Goal: Task Accomplishment & Management: Complete application form

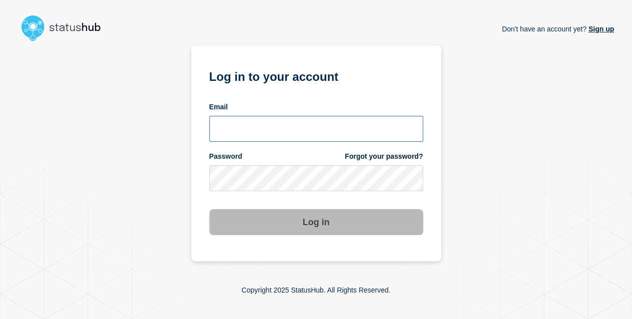
type input "[EMAIL_ADDRESS][DOMAIN_NAME]"
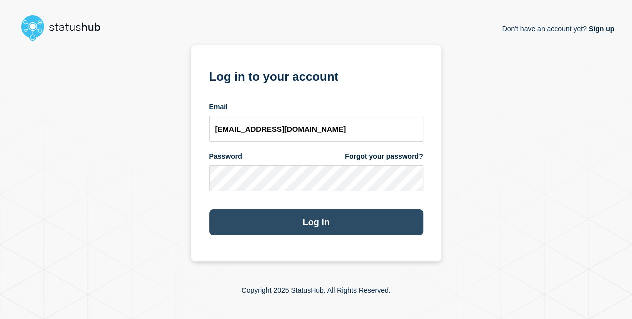
click at [343, 223] on button "Log in" at bounding box center [316, 222] width 214 height 26
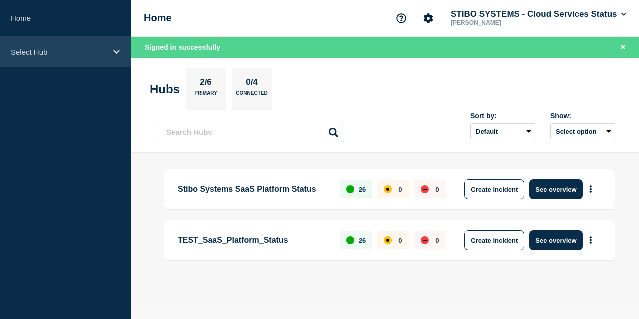
click at [82, 52] on p "Select Hub" at bounding box center [59, 52] width 96 height 8
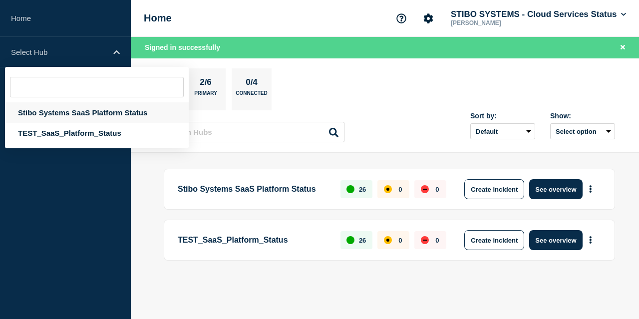
click at [92, 106] on div "Stibo Systems SaaS Platform Status" at bounding box center [97, 112] width 184 height 20
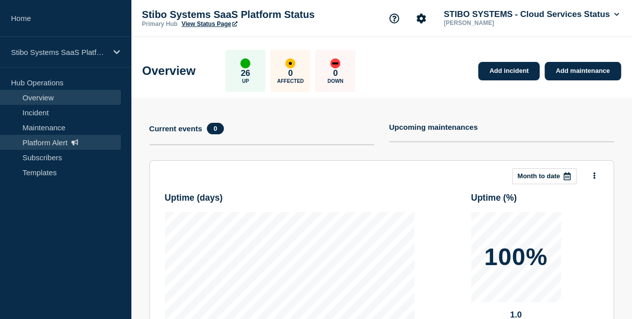
click at [70, 143] on link "Platform Alert" at bounding box center [60, 142] width 121 height 15
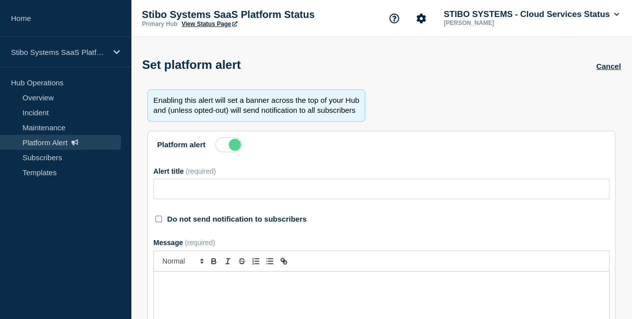
type input "Action Required: Update IP Whitelisting Before STEP Maintenance on [DATE]"
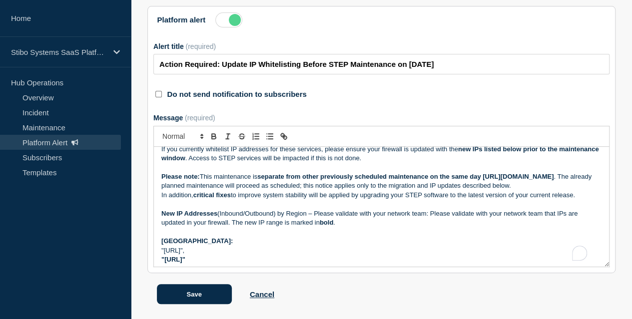
scroll to position [138, 0]
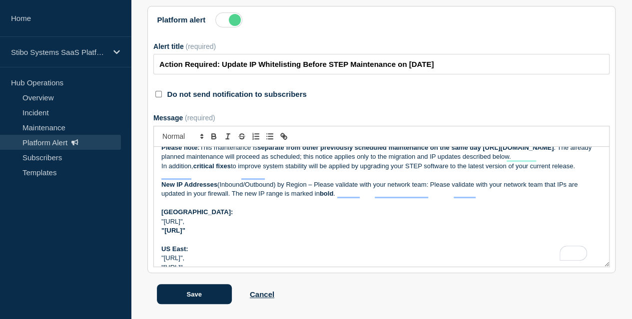
click at [176, 209] on strong "[GEOGRAPHIC_DATA]:" at bounding box center [196, 211] width 71 height 7
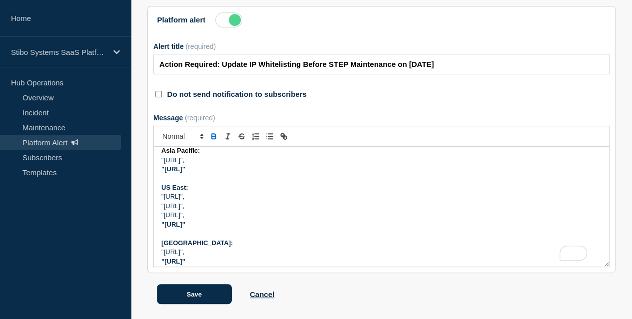
scroll to position [201, 0]
drag, startPoint x: 165, startPoint y: 184, endPoint x: 189, endPoint y: 182, distance: 24.1
click at [188, 183] on strong "US East:" at bounding box center [174, 186] width 26 height 7
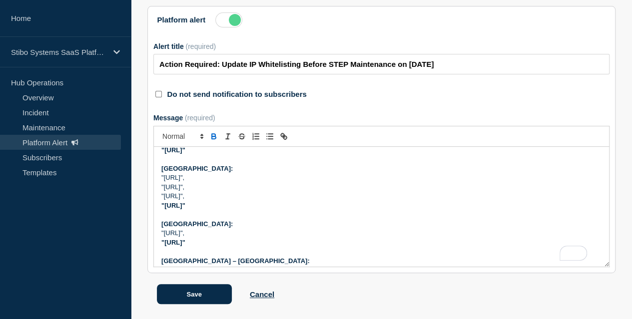
click at [176, 221] on strong "[GEOGRAPHIC_DATA]:" at bounding box center [196, 223] width 71 height 7
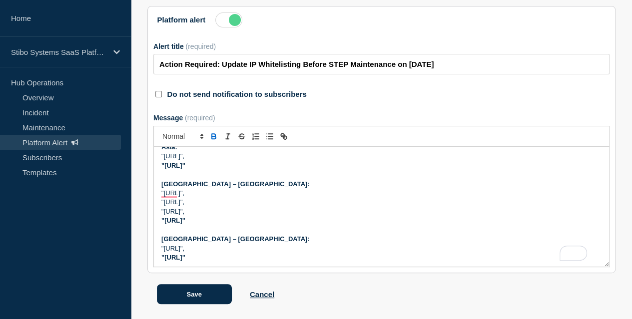
scroll to position [298, 0]
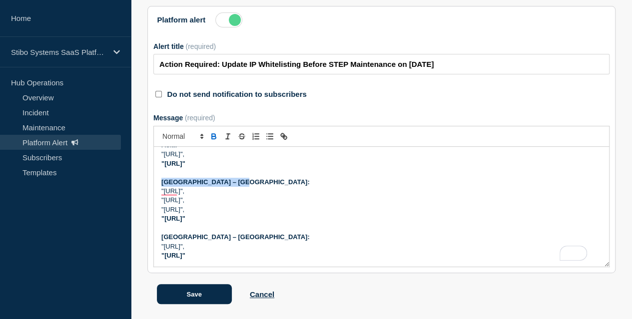
drag, startPoint x: 165, startPoint y: 177, endPoint x: 247, endPoint y: 180, distance: 81.9
click at [247, 180] on strong "[GEOGRAPHIC_DATA] – [GEOGRAPHIC_DATA]:" at bounding box center [235, 181] width 148 height 7
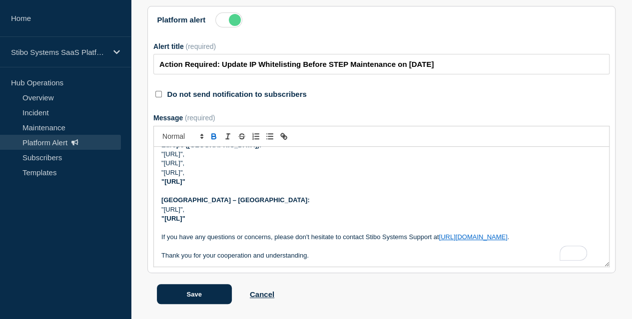
scroll to position [335, 0]
drag, startPoint x: 166, startPoint y: 196, endPoint x: 247, endPoint y: 193, distance: 81.4
click at [247, 195] on strong "[GEOGRAPHIC_DATA] – [GEOGRAPHIC_DATA]:" at bounding box center [235, 198] width 148 height 7
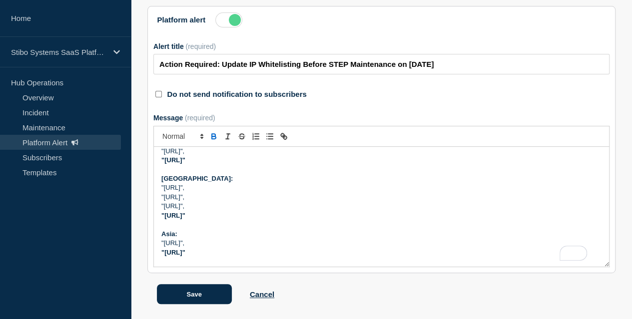
scroll to position [208, 0]
click at [239, 90] on label "Do not send notification to subscribers" at bounding box center [236, 94] width 139 height 8
click at [161, 91] on input "Do not send notification to subscribers" at bounding box center [158, 94] width 6 height 6
checkbox input "true"
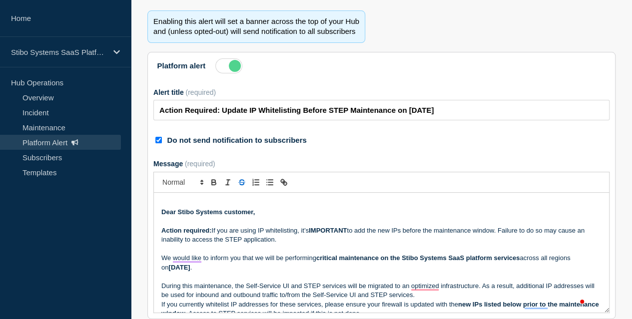
scroll to position [169, 0]
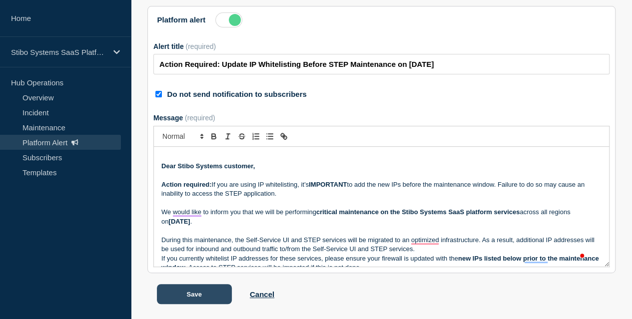
click at [205, 298] on button "Save" at bounding box center [194, 294] width 75 height 20
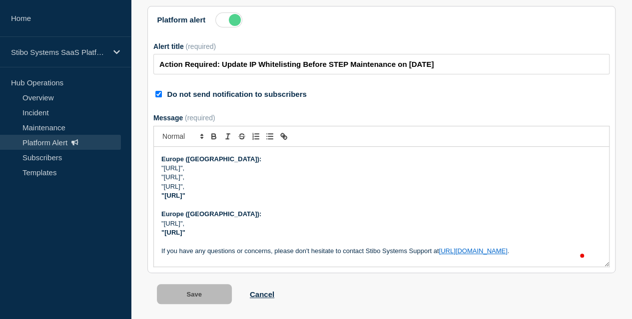
scroll to position [323, 0]
